Goal: Answer question/provide support

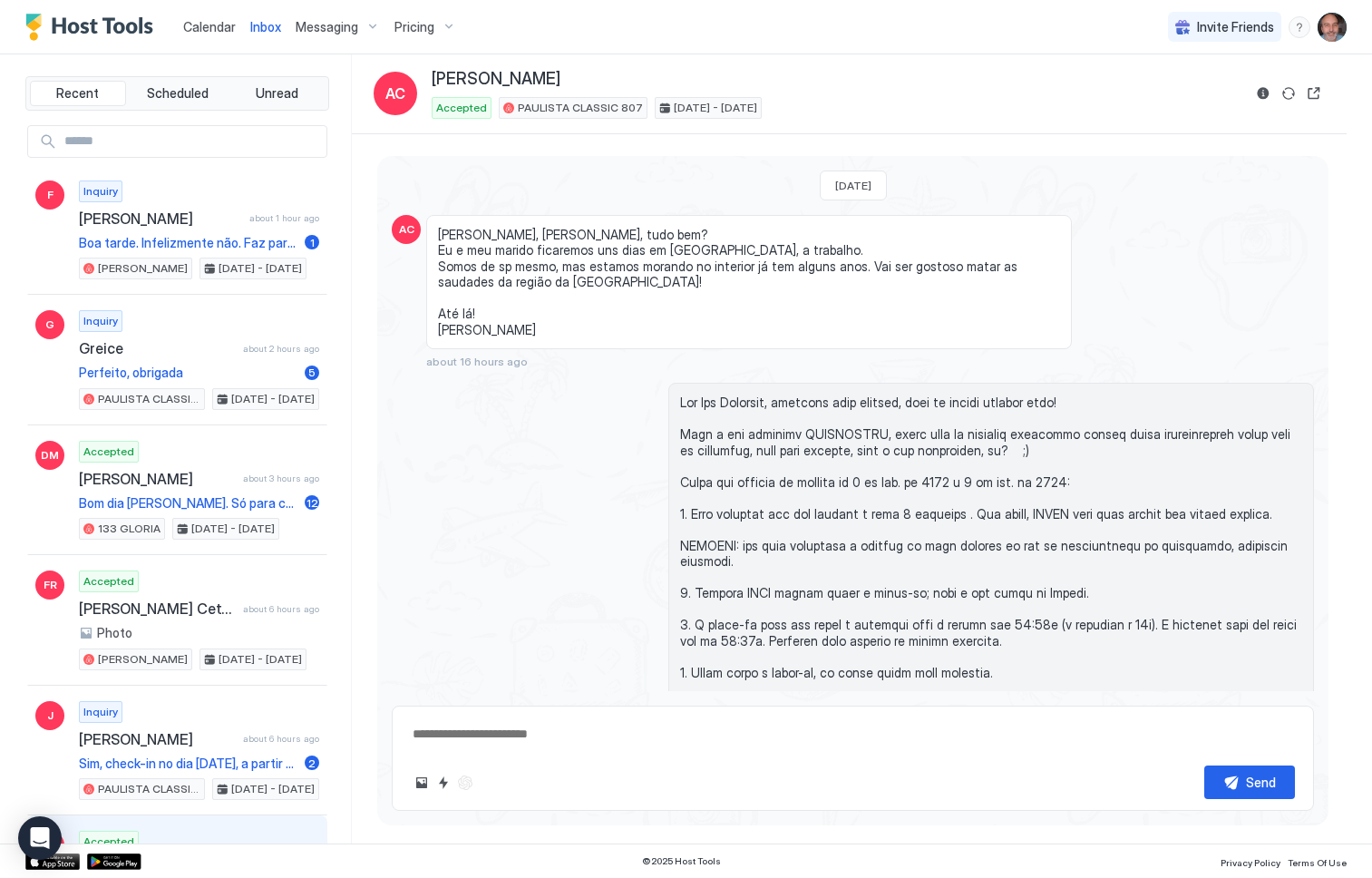
scroll to position [935, 0]
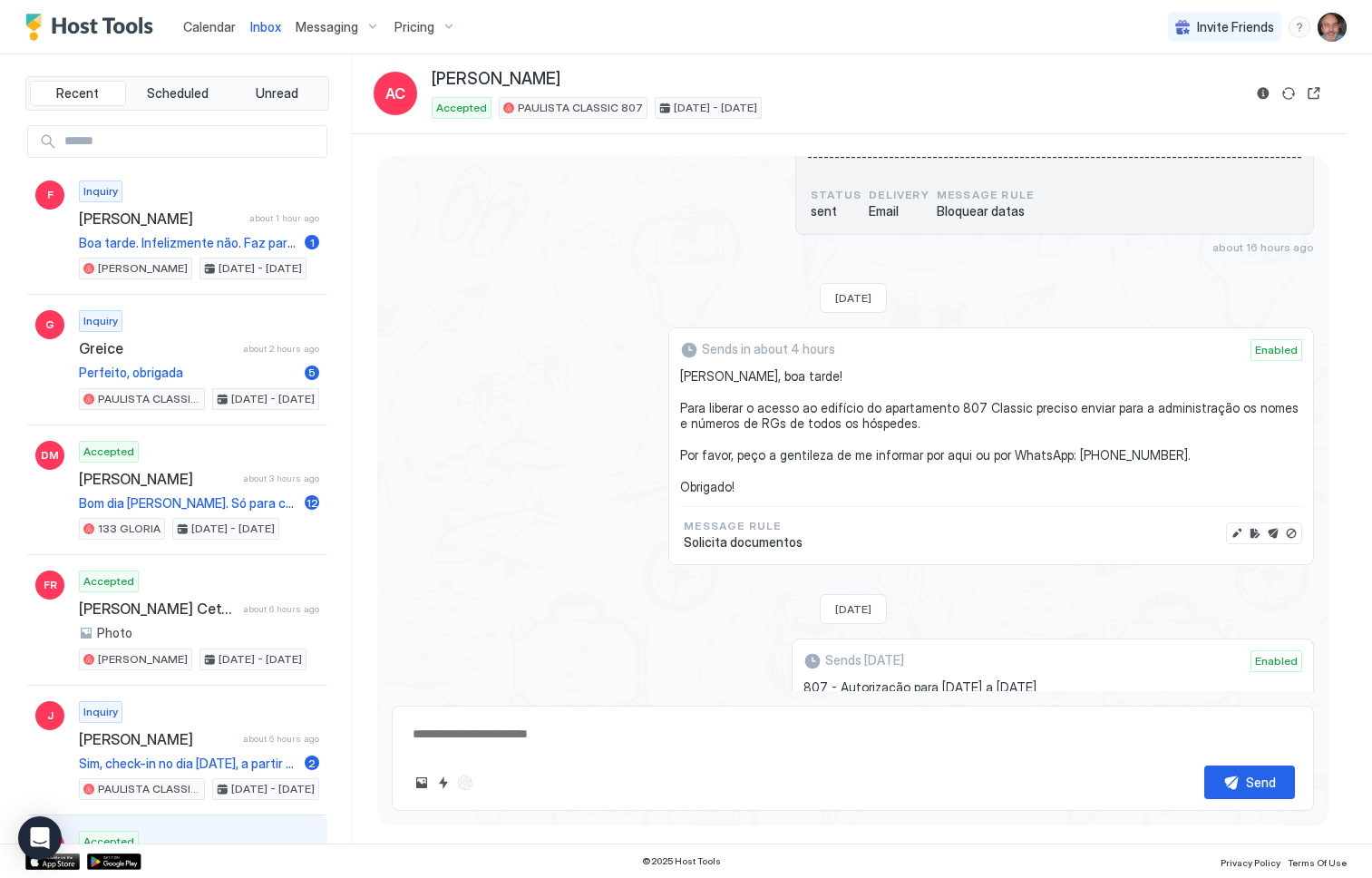
drag, startPoint x: 0, startPoint y: 0, endPoint x: 582, endPoint y: 77, distance: 587.1
click at [582, 77] on div "[PERSON_NAME]" at bounding box center [836, 79] width 810 height 21
type textarea "*"
click at [402, 31] on span "Pricing" at bounding box center [414, 26] width 40 height 16
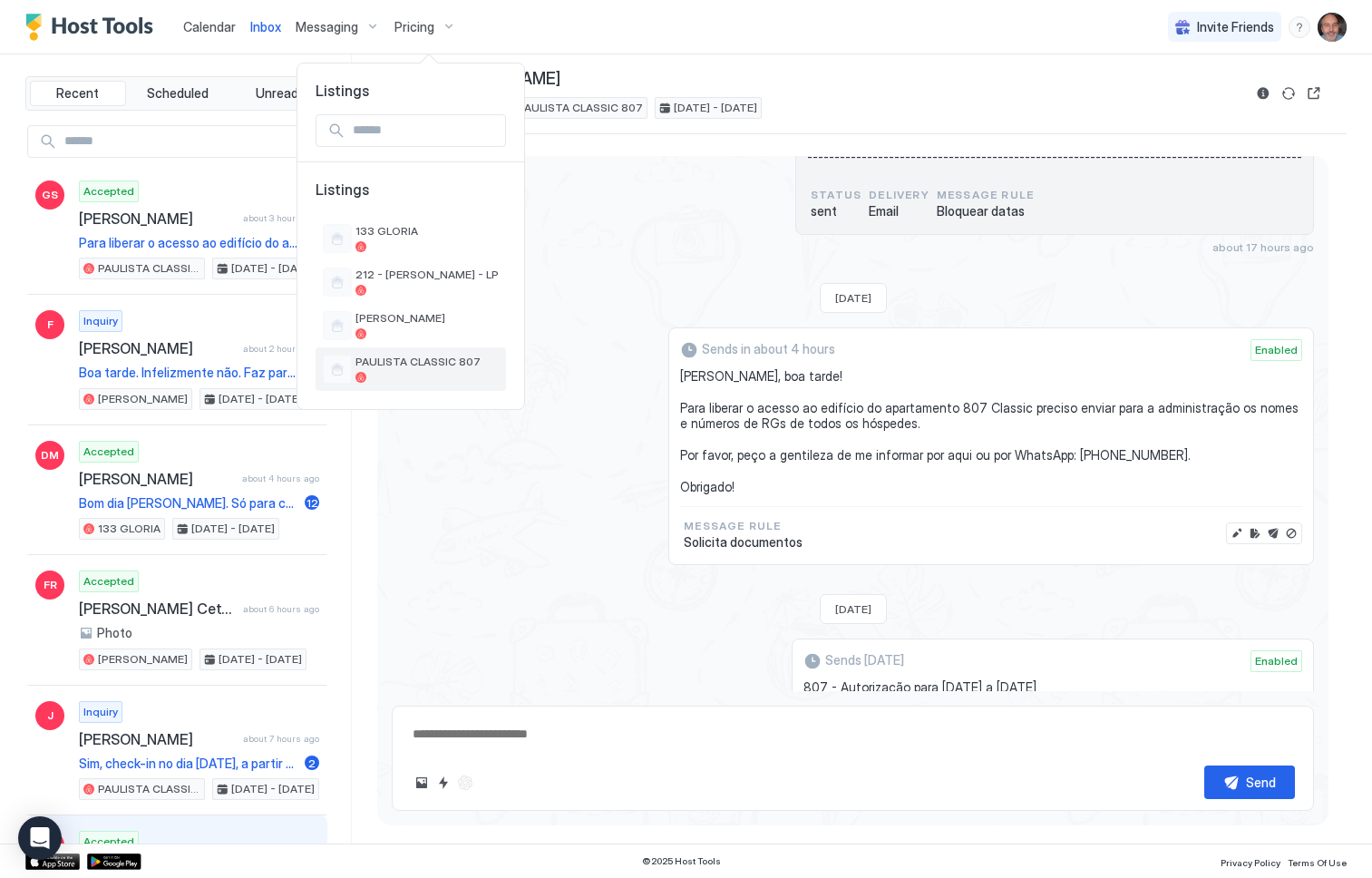
click at [428, 358] on span "PAULISTA CLASSIC 807" at bounding box center [428, 362] width 143 height 13
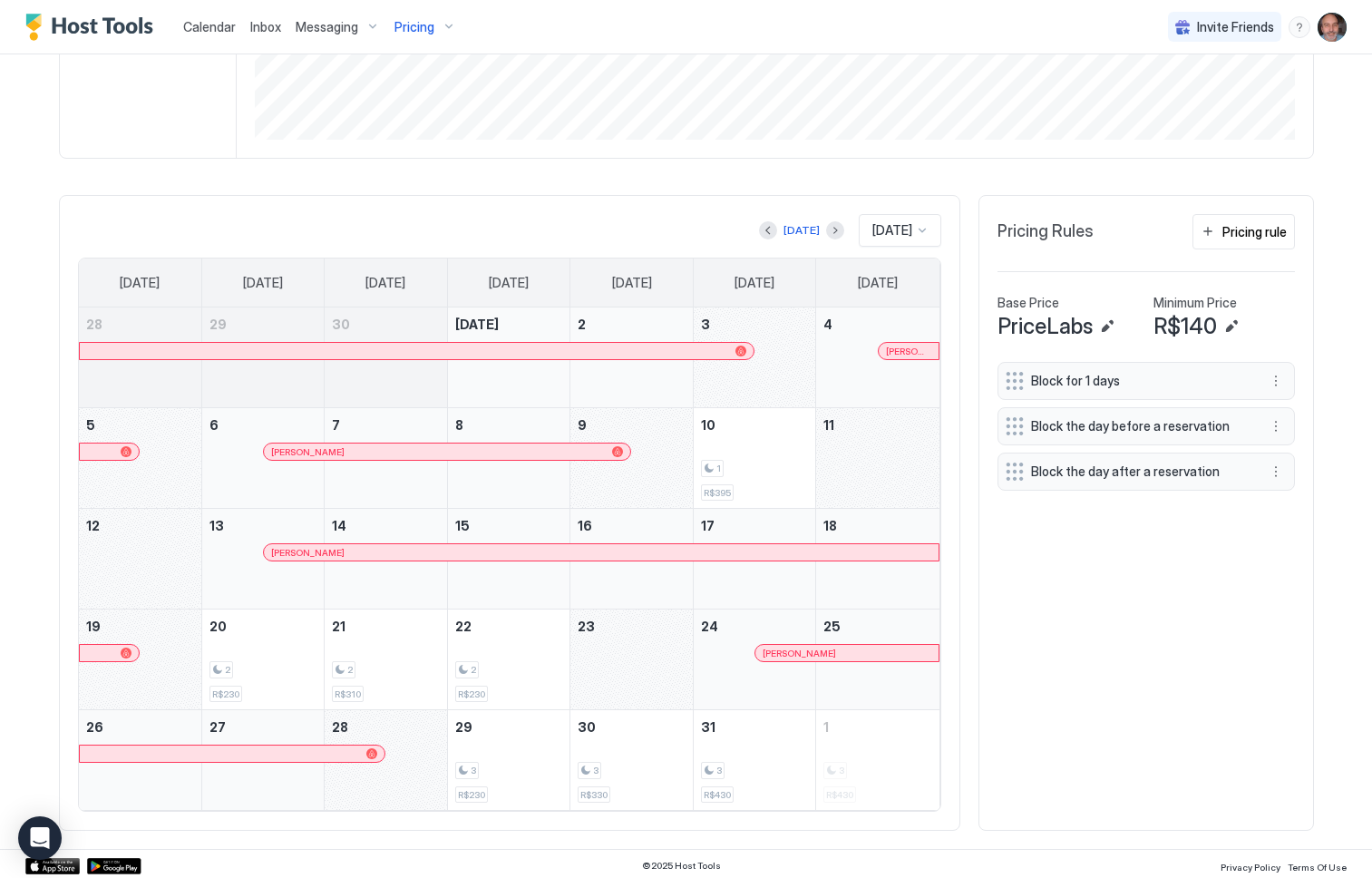
scroll to position [417, 0]
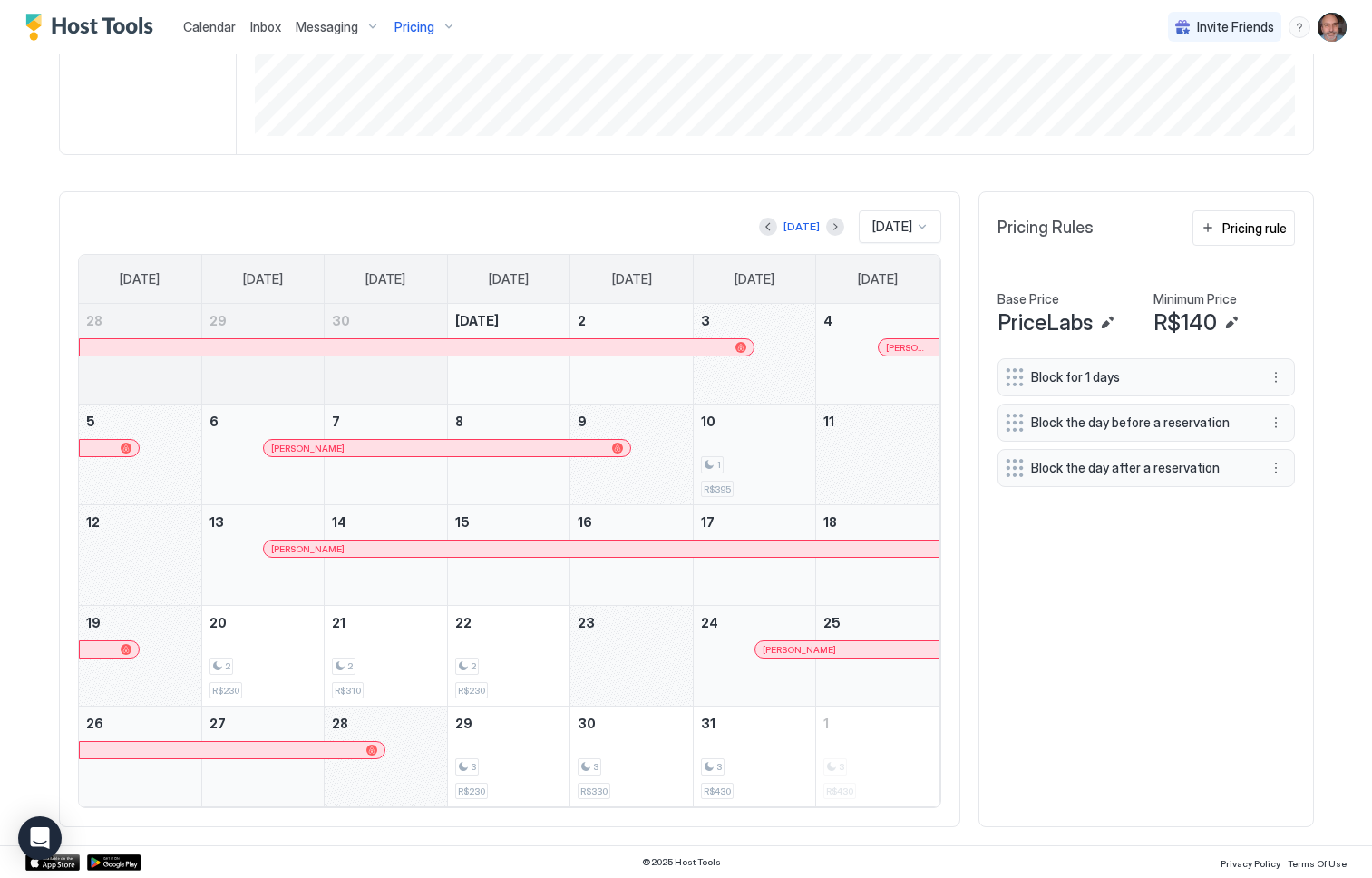
click at [756, 447] on div "1 R$395" at bounding box center [754, 454] width 108 height 86
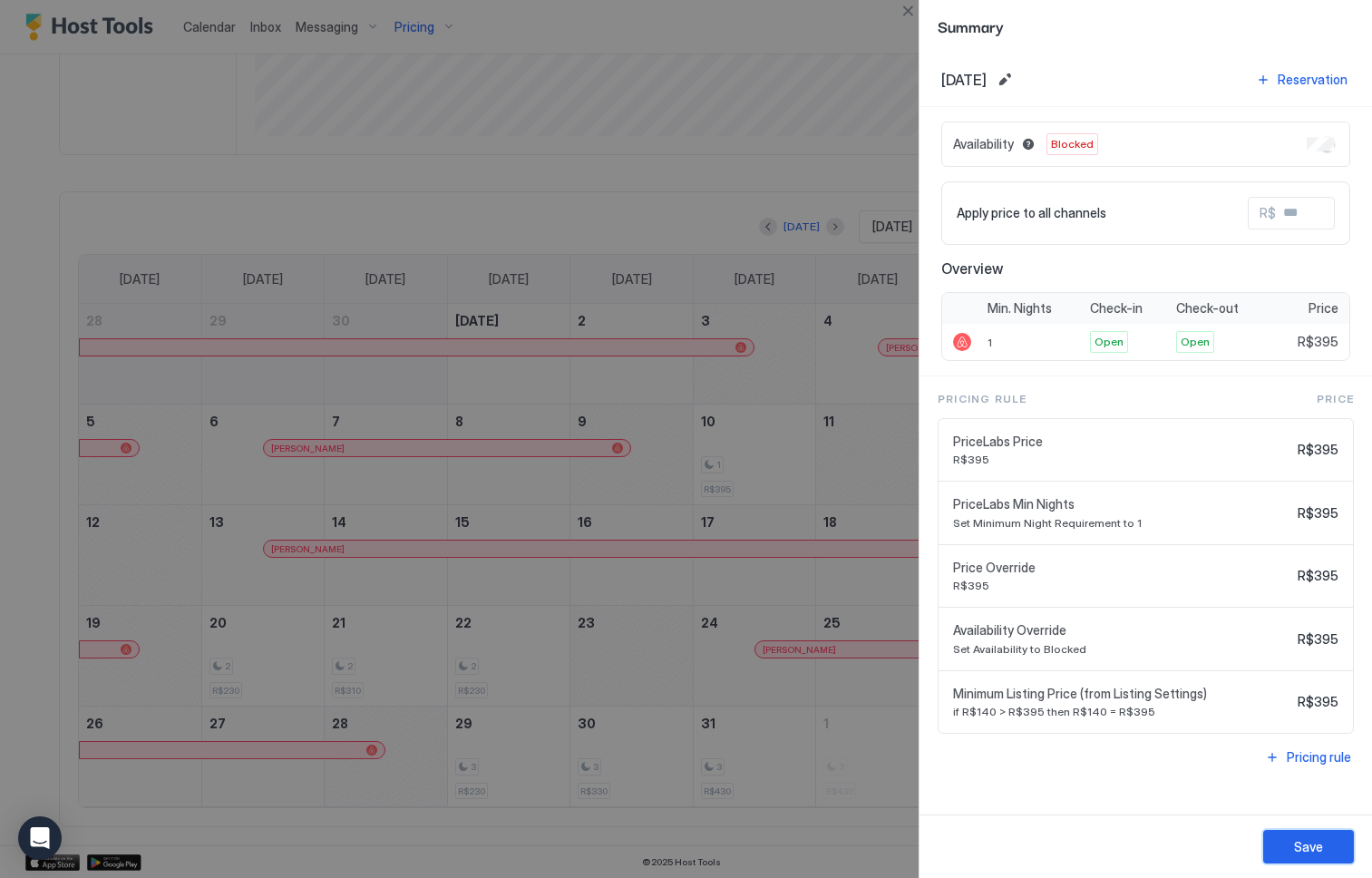
click at [1315, 845] on div "Save" at bounding box center [1308, 847] width 29 height 19
